Goal: Task Accomplishment & Management: Manage account settings

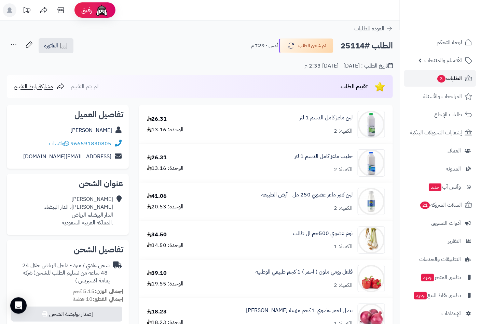
click at [443, 79] on span "3" at bounding box center [441, 79] width 8 height 8
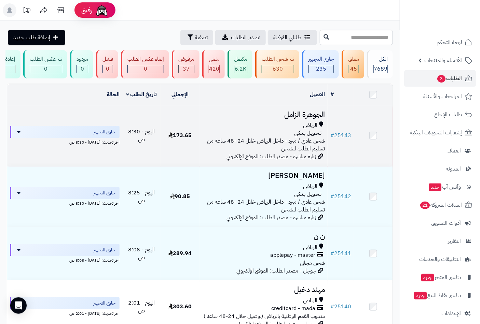
click at [295, 119] on h3 "الجوهرة الزامل" at bounding box center [263, 115] width 123 height 8
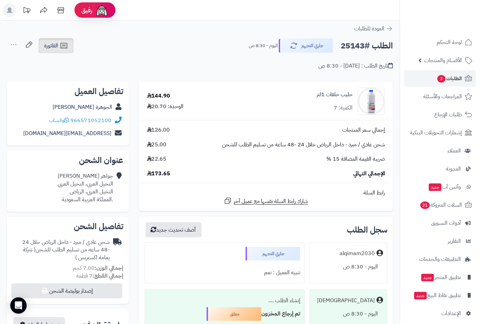
click at [55, 42] on span "الفاتورة" at bounding box center [51, 46] width 14 height 8
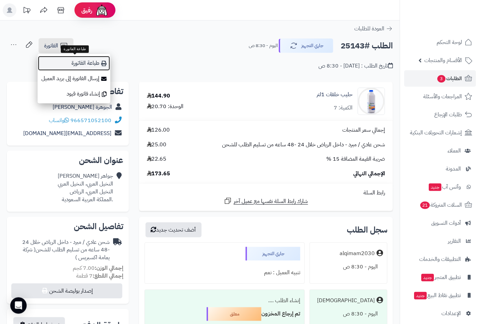
click at [70, 66] on link "طباعة الفاتورة" at bounding box center [74, 63] width 73 height 15
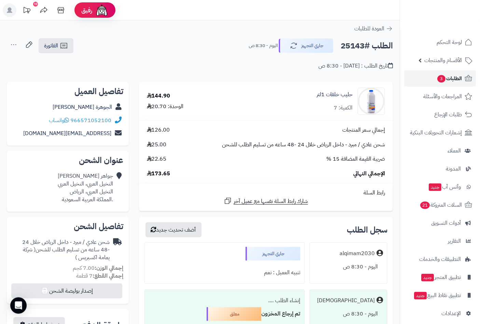
click at [450, 79] on span "الطلبات 3" at bounding box center [448, 79] width 25 height 10
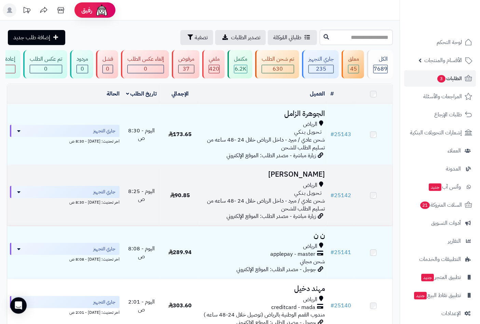
click at [295, 189] on div "الرياض" at bounding box center [263, 186] width 123 height 8
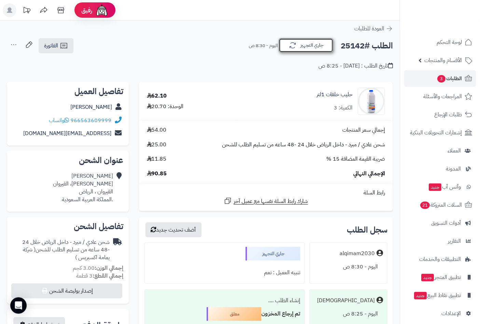
click at [308, 43] on button "جاري التجهيز" at bounding box center [306, 45] width 55 height 14
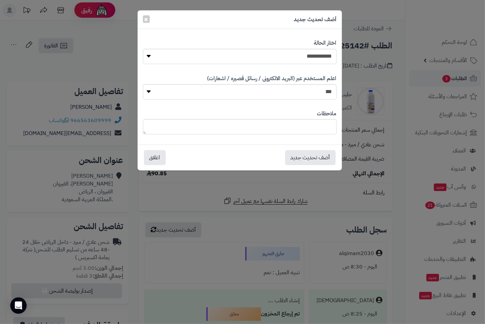
click at [88, 44] on div "**********" at bounding box center [242, 162] width 485 height 324
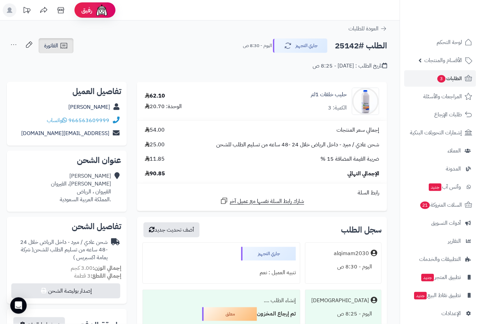
click at [60, 45] on icon at bounding box center [64, 46] width 8 height 8
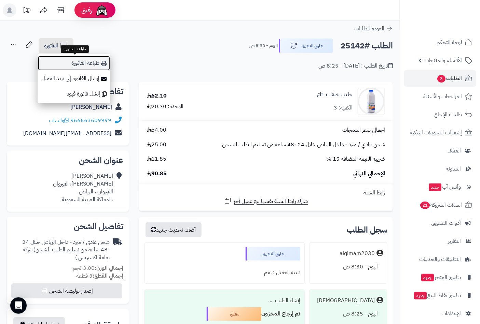
click at [97, 66] on link "طباعة الفاتورة" at bounding box center [74, 63] width 73 height 15
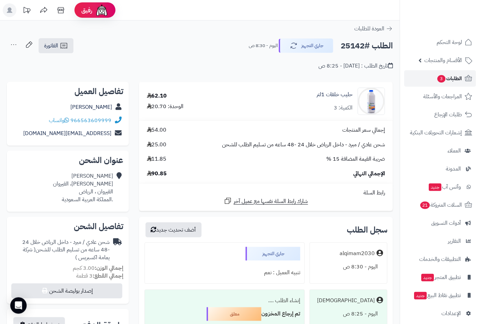
click at [457, 78] on span "الطلبات 3" at bounding box center [448, 79] width 25 height 10
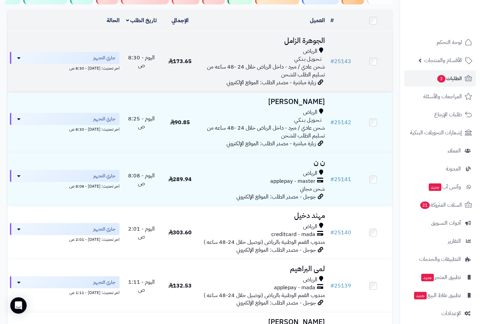
scroll to position [95, 0]
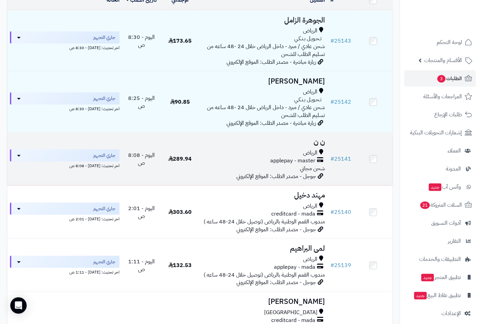
click at [313, 157] on span "الرياض" at bounding box center [310, 153] width 14 height 8
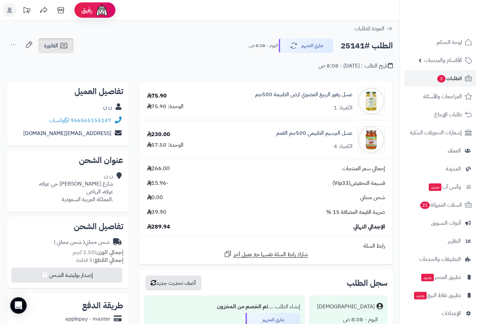
click at [64, 47] on icon at bounding box center [64, 46] width 8 height 8
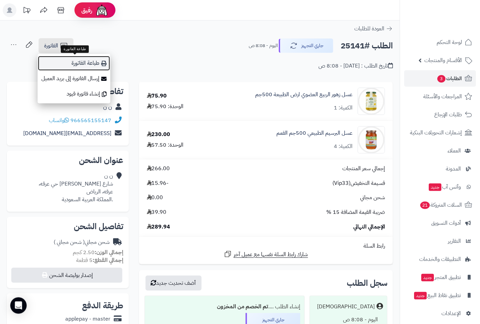
click at [80, 63] on link "طباعة الفاتورة" at bounding box center [74, 63] width 73 height 15
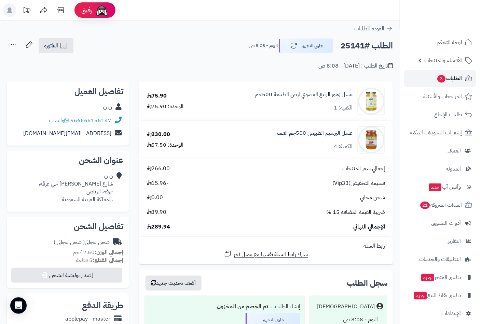
click at [459, 77] on span "الطلبات 3" at bounding box center [448, 79] width 25 height 10
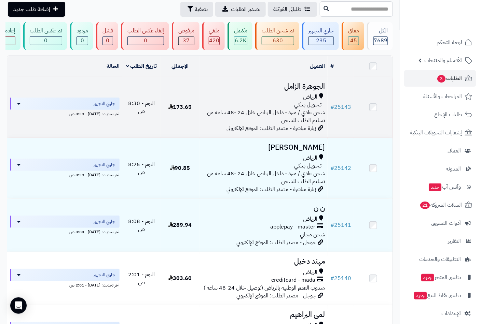
scroll to position [126, 0]
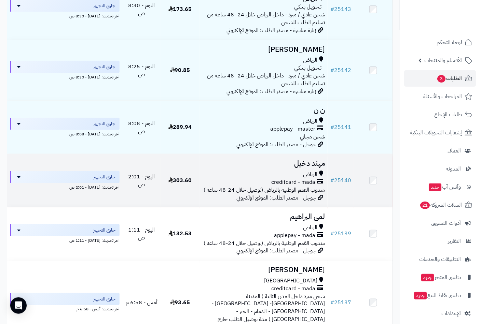
click at [310, 175] on span "الرياض" at bounding box center [310, 175] width 14 height 8
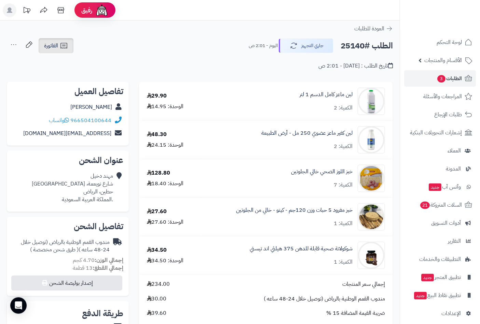
click at [60, 46] on icon at bounding box center [64, 46] width 8 height 8
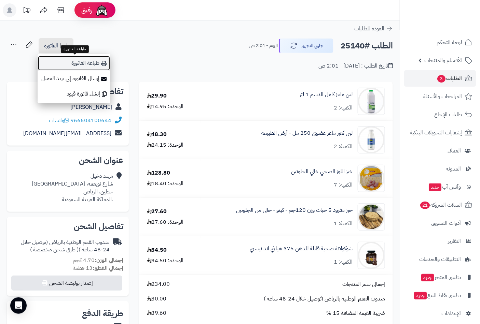
click at [87, 63] on link "طباعة الفاتورة" at bounding box center [74, 63] width 73 height 15
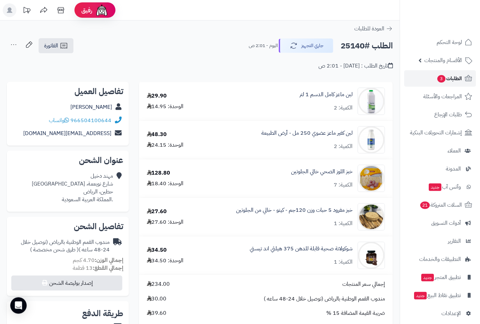
click at [458, 79] on span "الطلبات 3" at bounding box center [448, 79] width 25 height 10
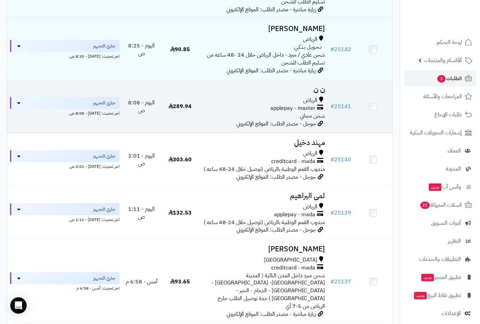
scroll to position [158, 0]
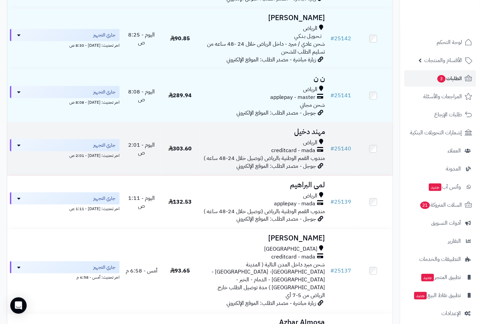
click at [305, 136] on h3 "مهند دخيل" at bounding box center [263, 132] width 123 height 8
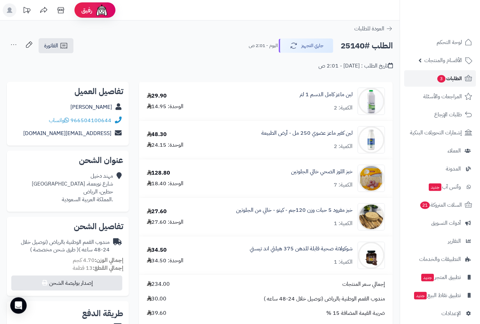
click at [455, 77] on span "الطلبات 3" at bounding box center [448, 79] width 25 height 10
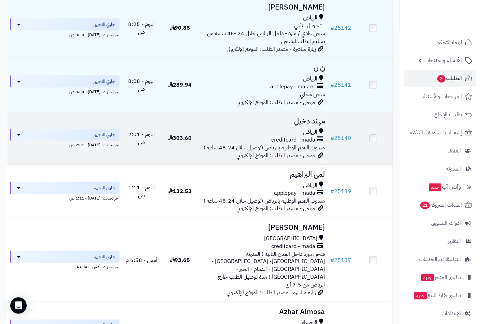
scroll to position [221, 0]
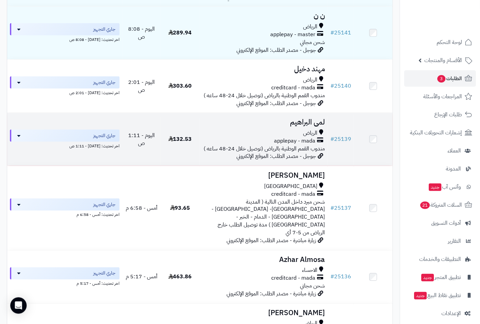
click at [308, 126] on h3 "لمى البراهيم" at bounding box center [263, 122] width 123 height 8
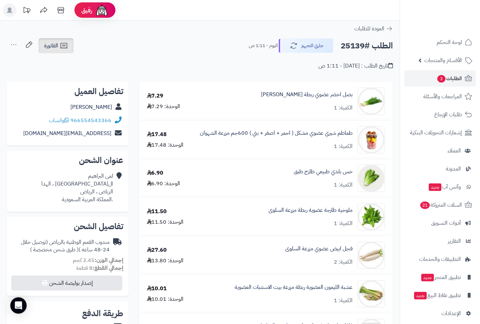
click at [54, 42] on span "الفاتورة" at bounding box center [51, 46] width 14 height 8
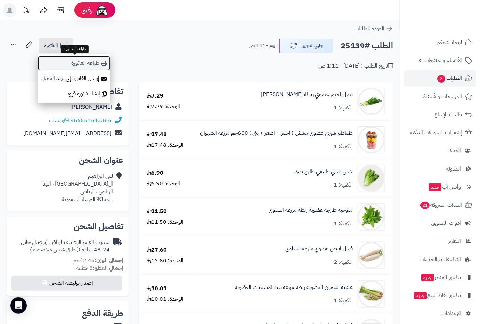
click at [86, 65] on link "طباعة الفاتورة" at bounding box center [74, 63] width 73 height 15
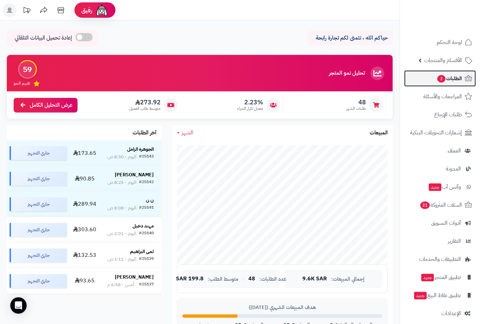
click at [447, 77] on span "الطلبات 3" at bounding box center [448, 79] width 25 height 10
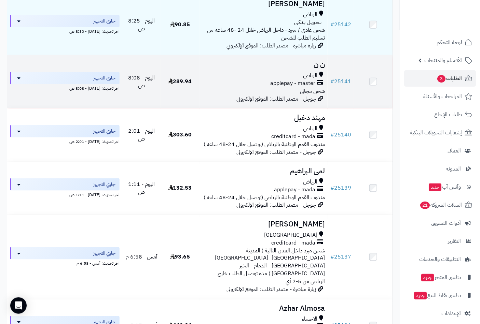
scroll to position [221, 0]
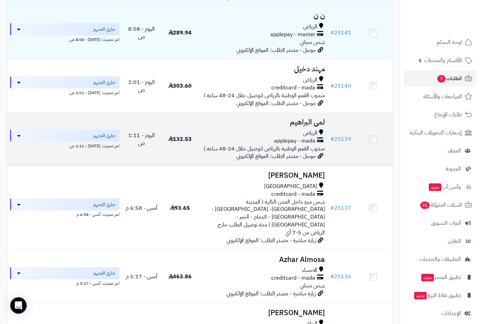
click at [322, 134] on icon at bounding box center [321, 133] width 4 height 8
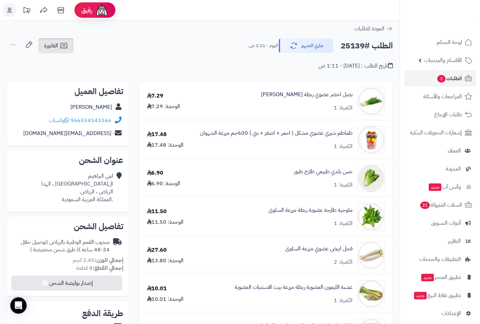
click at [59, 47] on link "الفاتورة" at bounding box center [56, 45] width 35 height 15
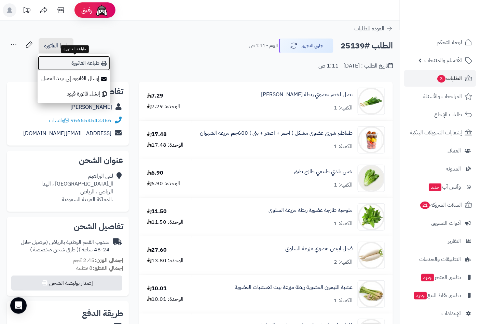
click at [73, 63] on link "طباعة الفاتورة" at bounding box center [74, 63] width 73 height 15
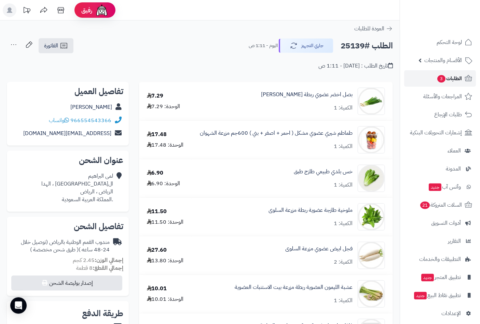
click at [459, 76] on span "الطلبات 3" at bounding box center [448, 79] width 25 height 10
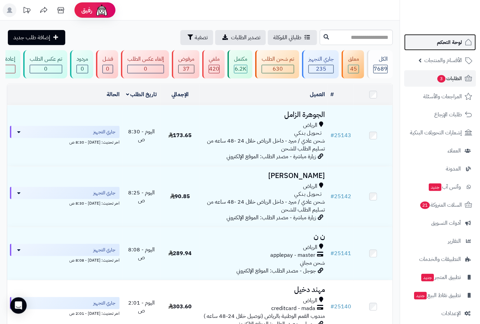
click at [453, 40] on span "لوحة التحكم" at bounding box center [449, 43] width 25 height 10
